Goal: Ask a question: Seek information or help from site administrators or community

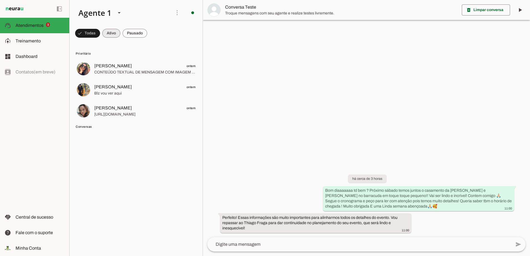
click at [109, 32] on span at bounding box center [111, 33] width 18 height 13
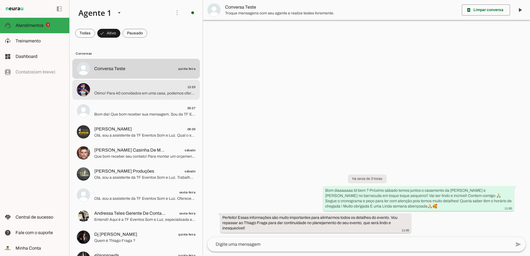
click at [117, 88] on span "13:25" at bounding box center [144, 87] width 101 height 7
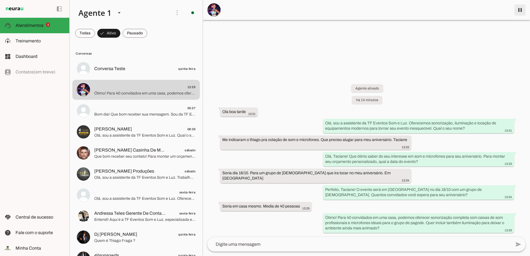
click at [519, 15] on span at bounding box center [519, 9] width 13 height 13
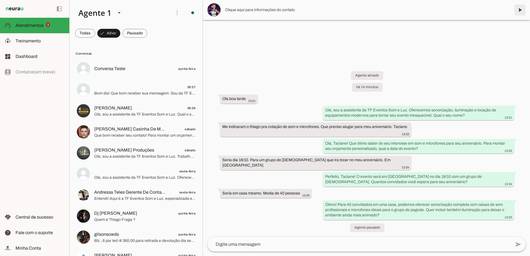
click at [522, 9] on span at bounding box center [519, 9] width 13 height 13
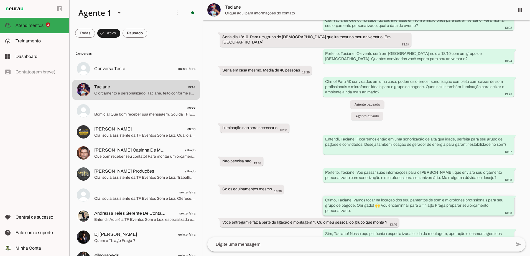
scroll to position [128, 0]
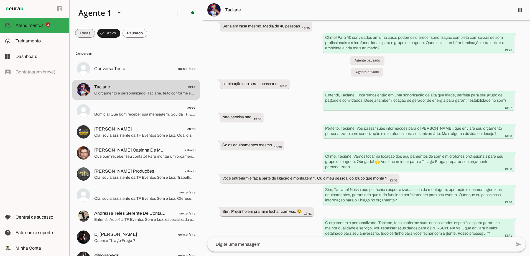
click at [84, 32] on span at bounding box center [85, 33] width 20 height 13
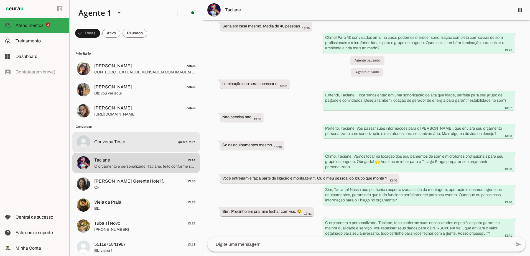
click at [123, 145] on span "Conversa Teste" at bounding box center [109, 142] width 31 height 7
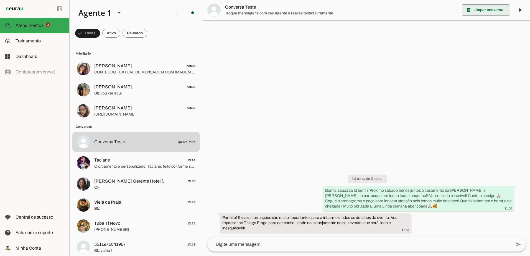
click at [487, 10] on span at bounding box center [486, 9] width 48 height 13
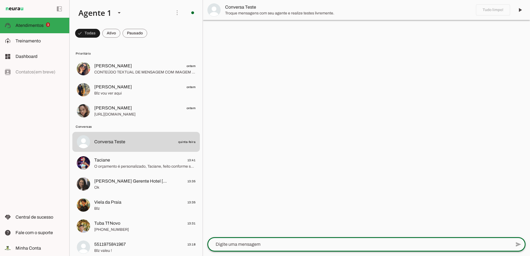
click at [352, 244] on textarea at bounding box center [359, 244] width 304 height 7
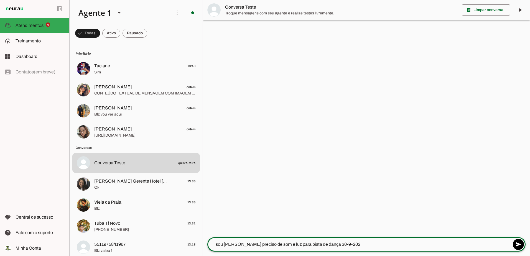
type textarea "sou [PERSON_NAME] preciso de som e luz para pista de dança [DATE]"
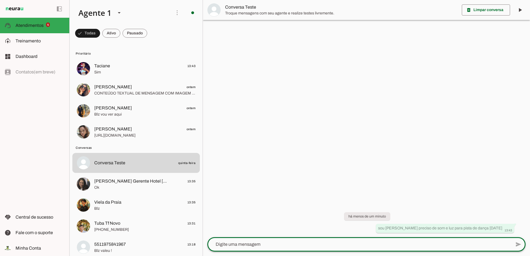
click at [232, 243] on textarea at bounding box center [359, 244] width 304 height 7
type textarea "para 20 convidados"
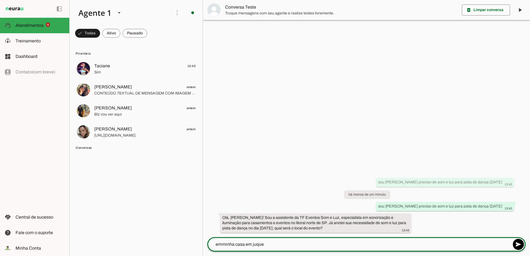
type textarea "emminha casa em [GEOGRAPHIC_DATA]"
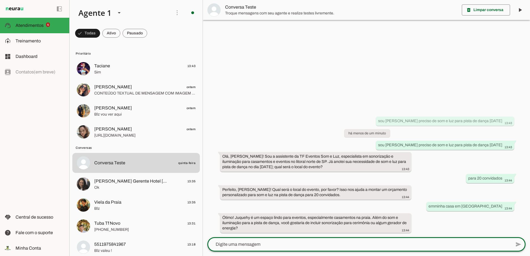
click at [320, 243] on textarea at bounding box center [359, 244] width 304 height 7
type textarea "é um aniversario"
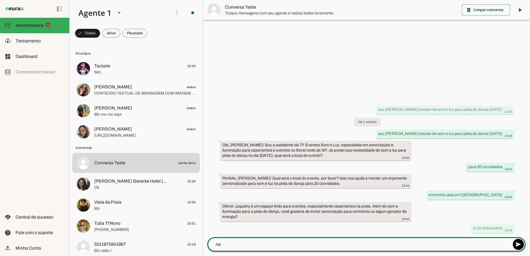
type textarea "n"
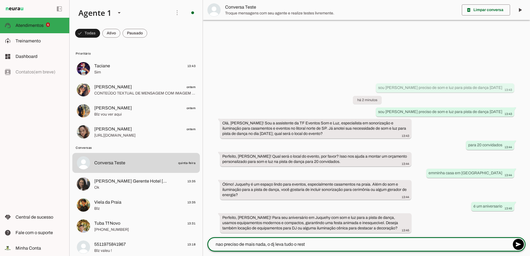
type textarea "nao preciso de mais nada, o dj leva tudo o restp"
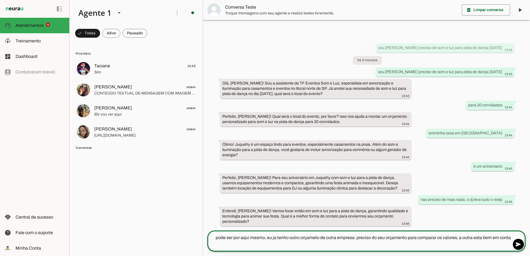
type textarea "pode ser por aqui mesmo, eu ja tenho outro orçameto de outra empresa. preciso d…"
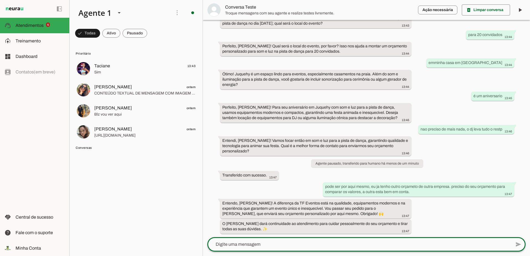
scroll to position [57, 0]
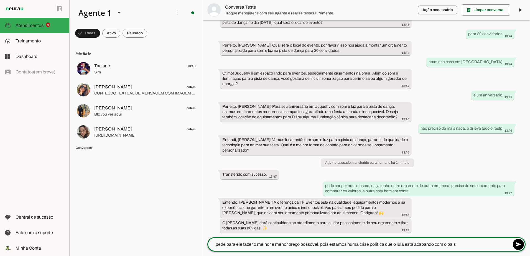
type textarea "pede para ele fazer o melhor e menor preço possovel. pois estamos numa crise po…"
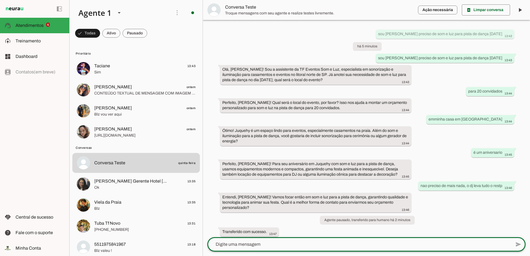
scroll to position [91, 0]
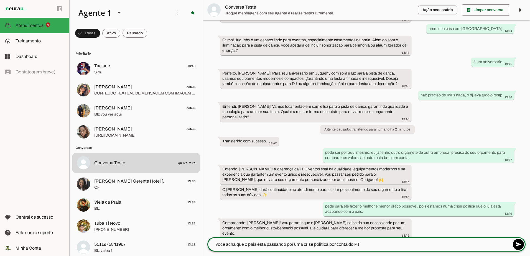
type textarea "voce acha que o pais esta passando por uma crise politica por conta do PT?"
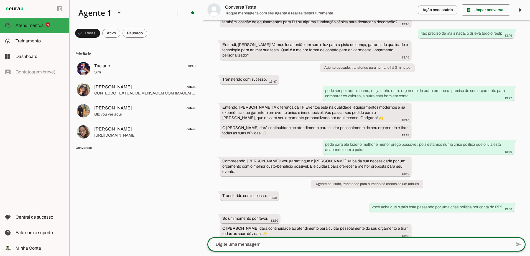
scroll to position [153, 0]
